Goal: Transaction & Acquisition: Obtain resource

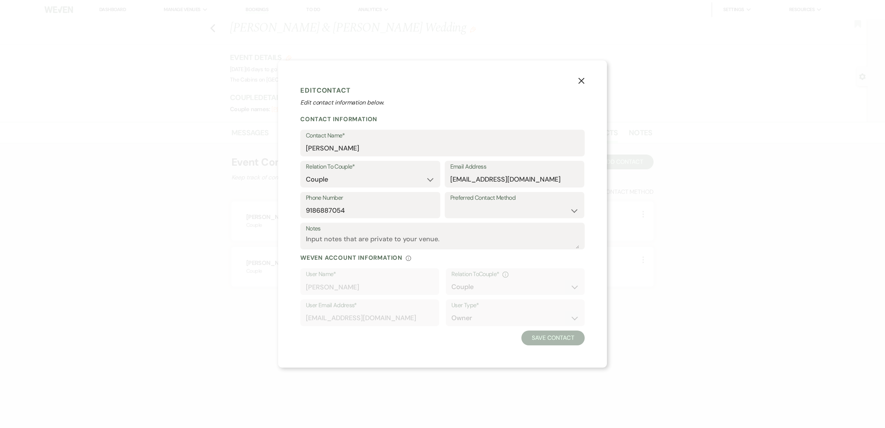
select select "1"
click at [585, 77] on use "button" at bounding box center [582, 80] width 6 height 6
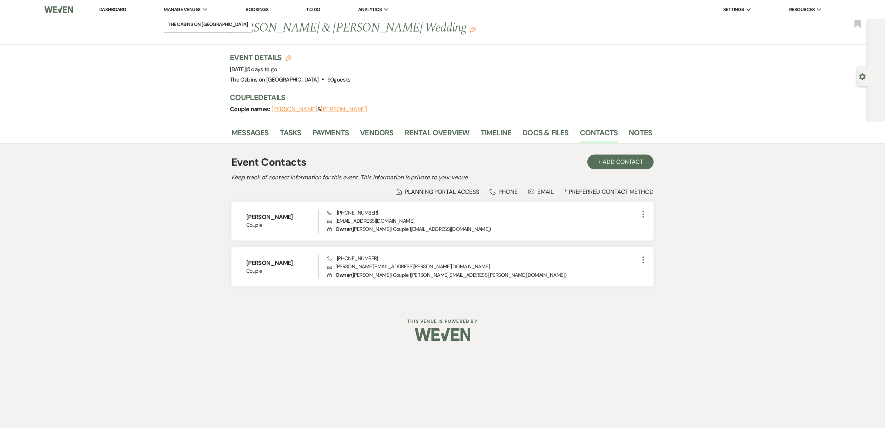
click at [200, 10] on span "Manage Venues" at bounding box center [182, 9] width 37 height 7
click at [209, 20] on link "The Cabins on [GEOGRAPHIC_DATA]" at bounding box center [207, 24] width 87 height 15
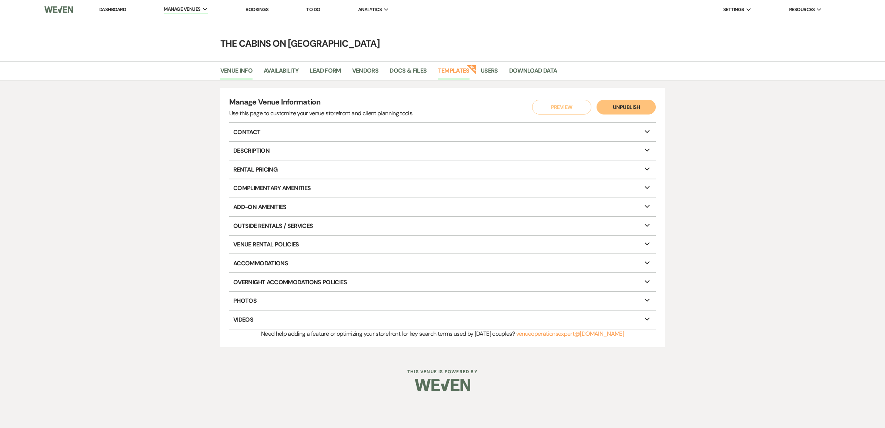
click at [470, 73] on link "Templates" at bounding box center [453, 73] width 31 height 14
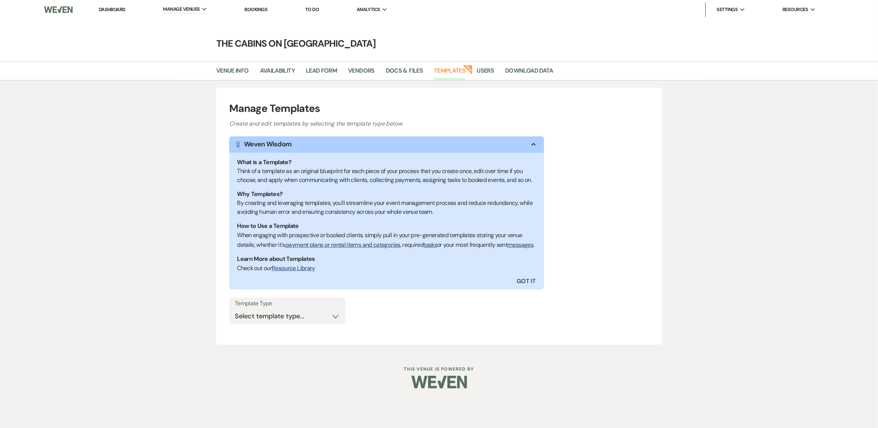
scroll to position [60, 0]
click at [340, 323] on select "Select template type... Task List Message Templates Payment Plan Inventory Item…" at bounding box center [287, 316] width 105 height 14
click at [423, 66] on link "Docs & Files" at bounding box center [404, 73] width 37 height 14
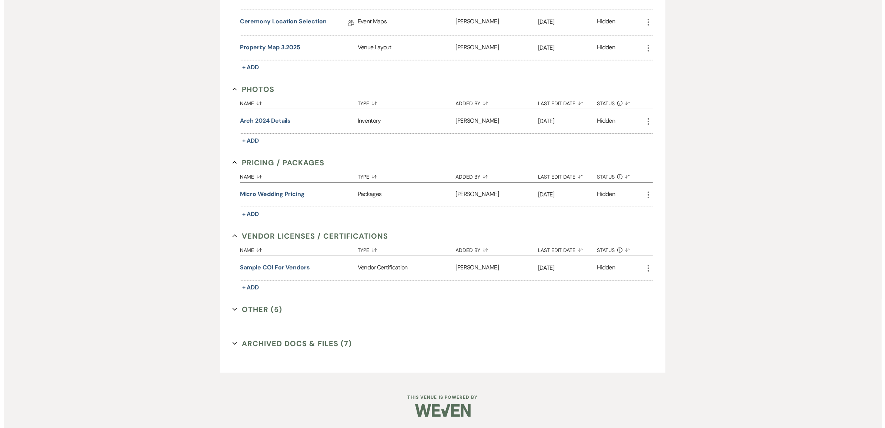
scroll to position [602, 0]
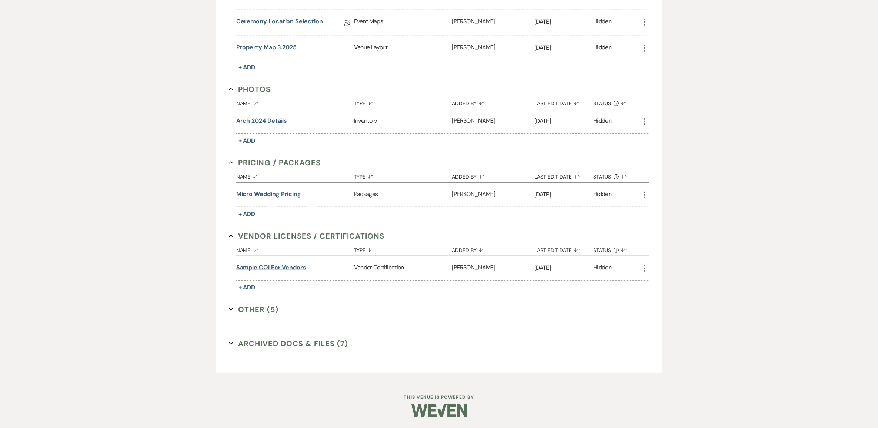
click at [287, 272] on button "Sample COI for Vendors" at bounding box center [271, 267] width 70 height 9
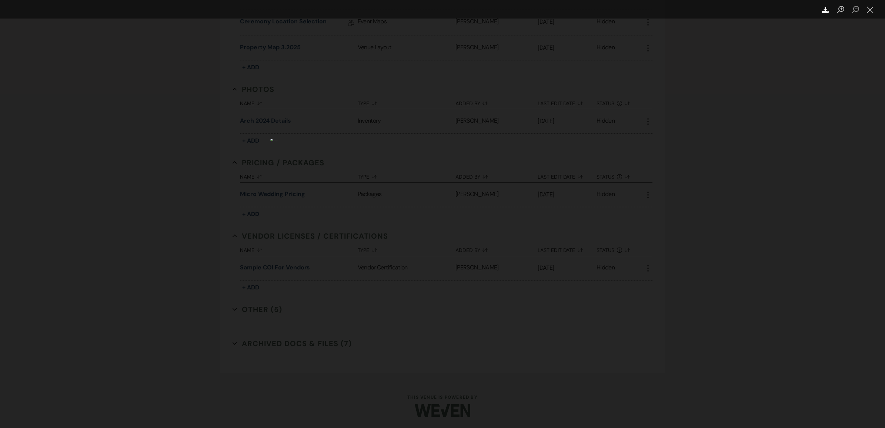
click at [823, 12] on use "Lightbox" at bounding box center [825, 10] width 7 height 6
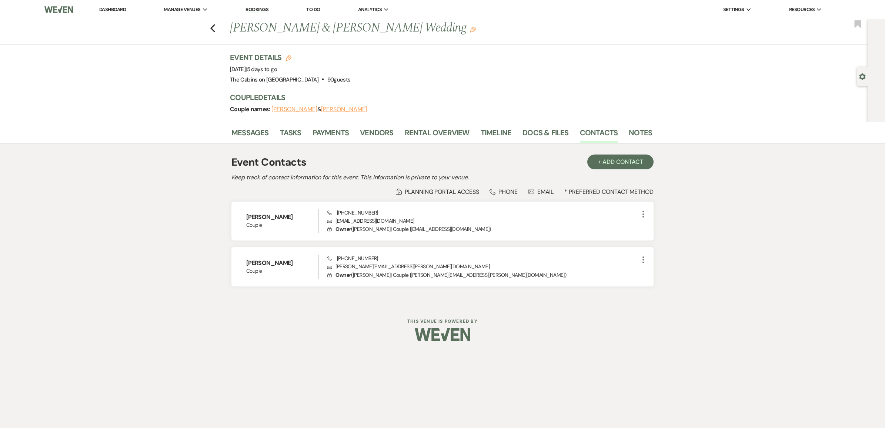
click at [115, 10] on link "Dashboard" at bounding box center [112, 9] width 27 height 6
